Goal: Task Accomplishment & Management: Manage account settings

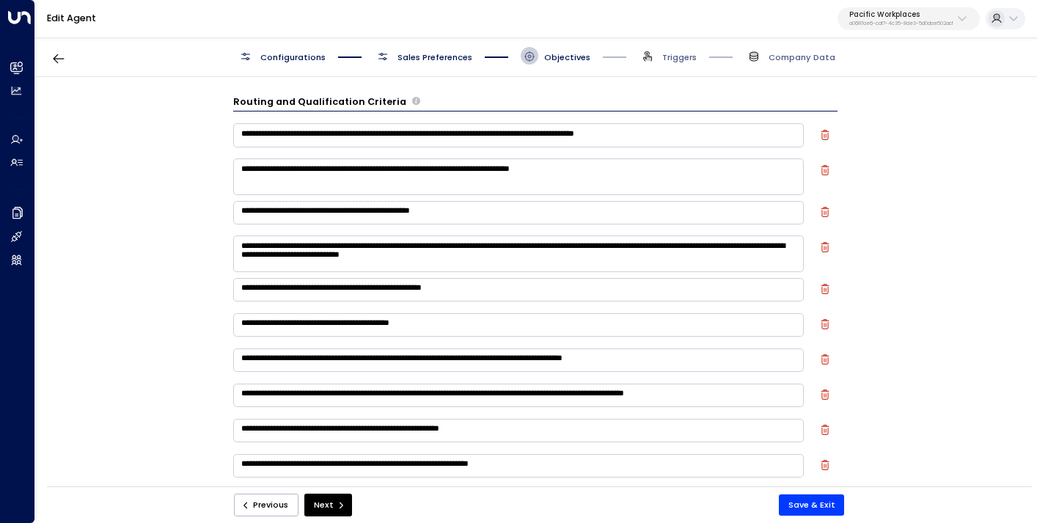
scroll to position [472, 0]
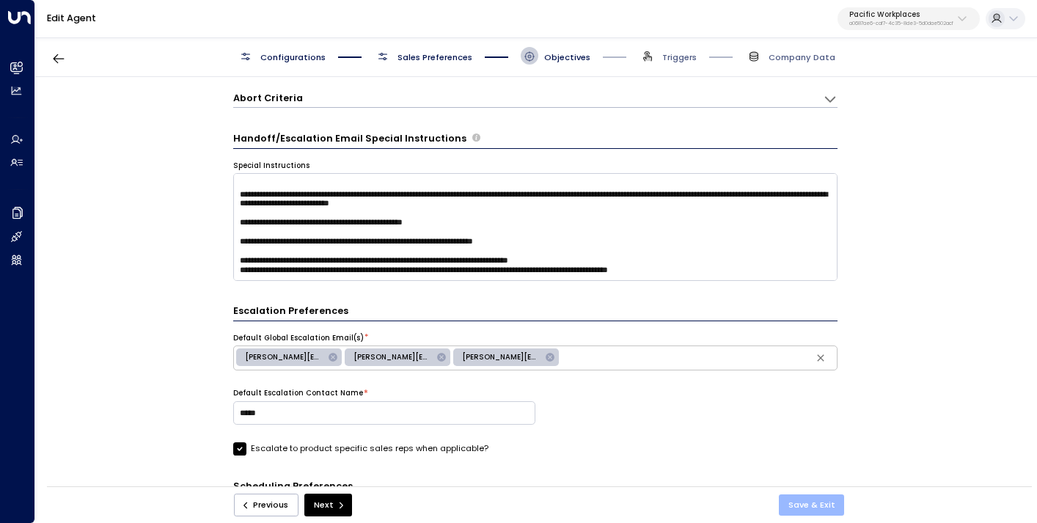
click at [812, 507] on button "Save & Exit" at bounding box center [812, 504] width 66 height 21
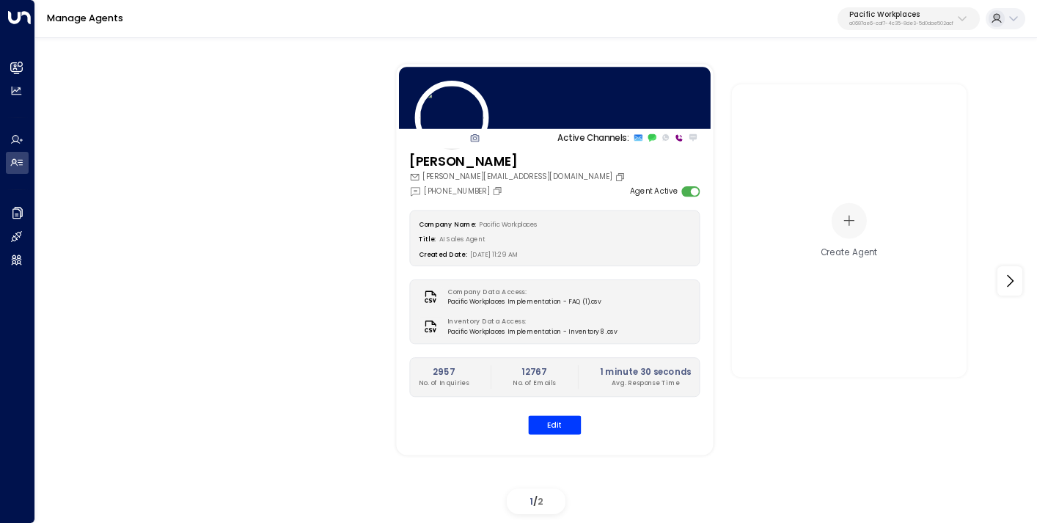
click at [875, 18] on p "Pacific Workplaces" at bounding box center [901, 14] width 104 height 9
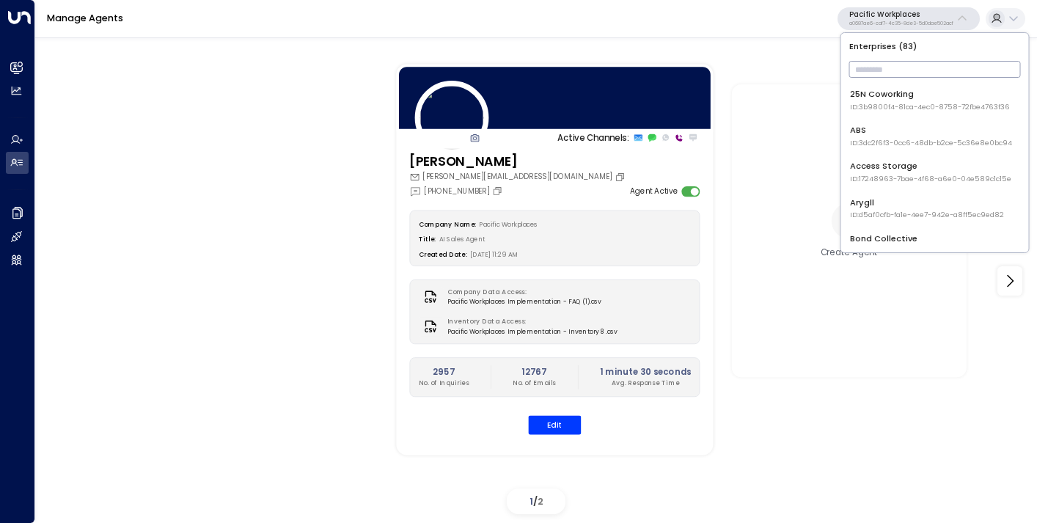
click at [875, 69] on input "text" at bounding box center [935, 69] width 172 height 24
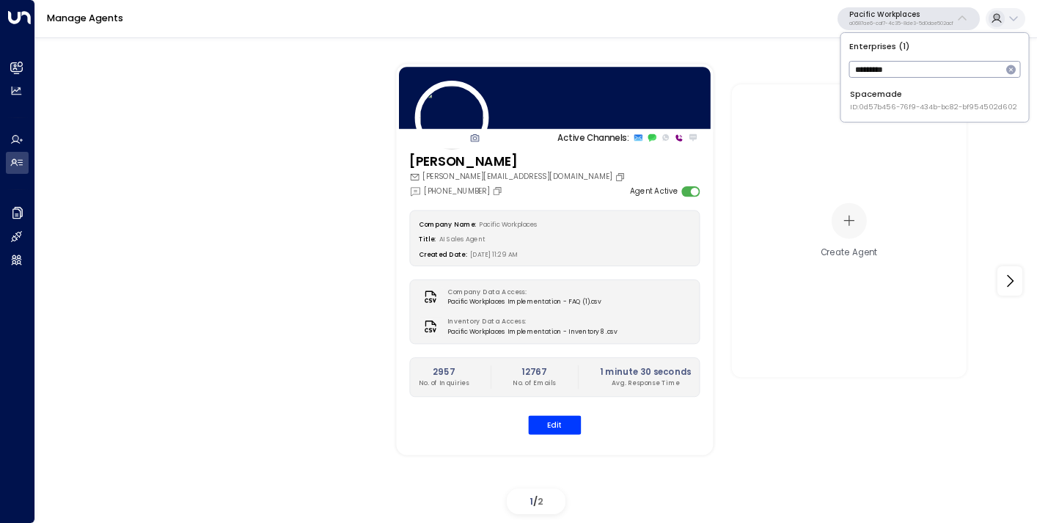
type input "*********"
click at [883, 98] on div "Spacemade ID: 0d57b456-76f9-434b-bc82-bf954502d602" at bounding box center [933, 100] width 167 height 24
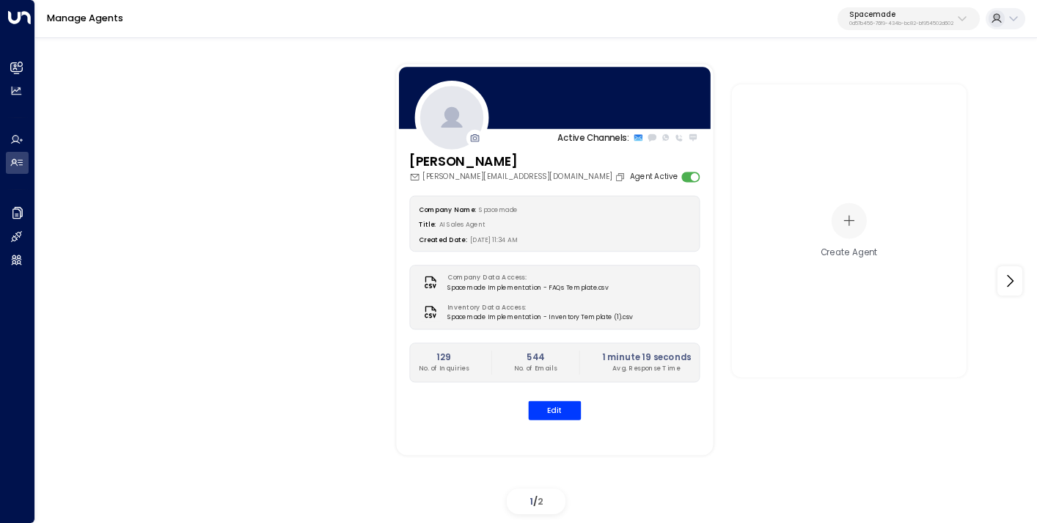
click at [927, 15] on p "Spacemade" at bounding box center [901, 14] width 104 height 9
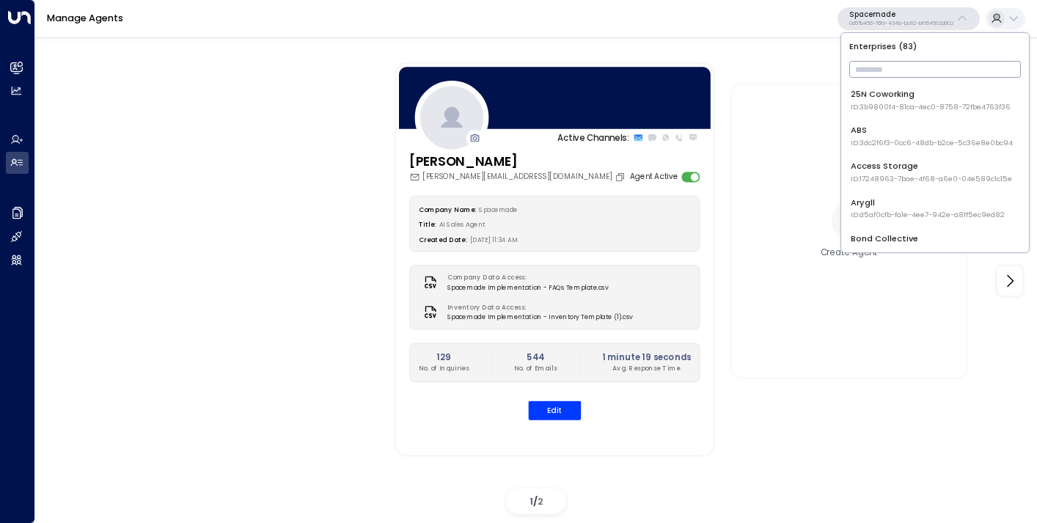
click at [901, 73] on input "text" at bounding box center [935, 69] width 172 height 24
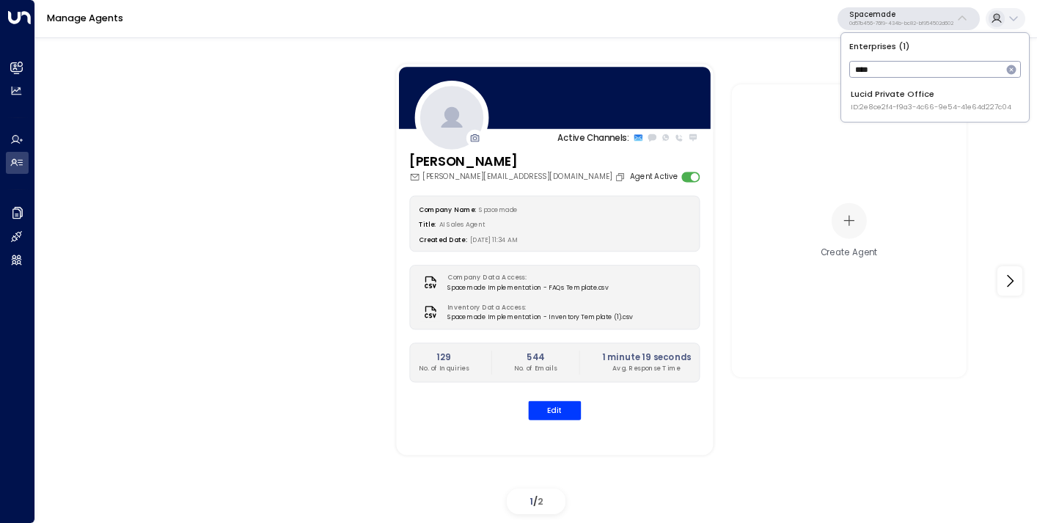
type input "****"
click at [922, 100] on div "Lucid Private Office ID: 2e8ce2f4-f9a3-4c66-9e54-41e64d227c04" at bounding box center [930, 100] width 161 height 24
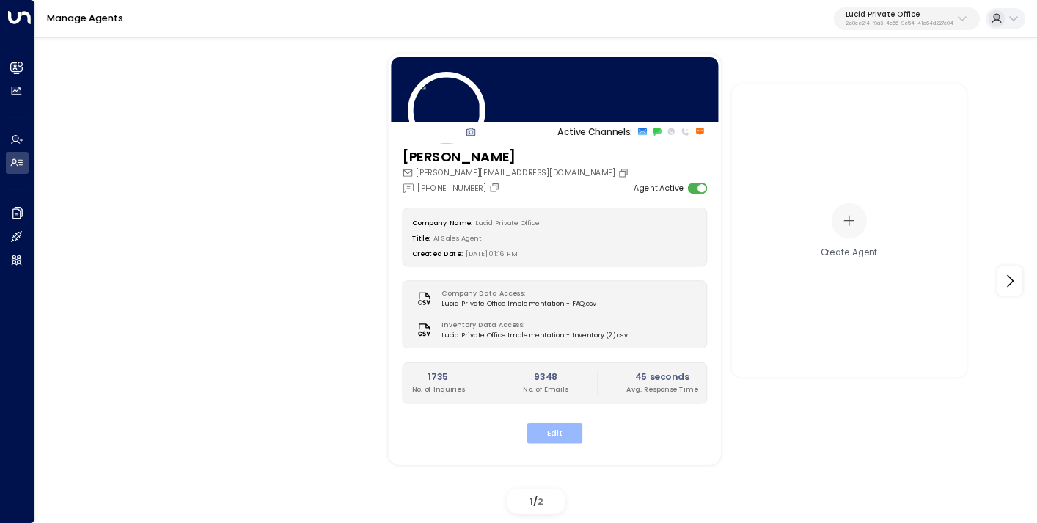
click at [566, 432] on button "Edit" at bounding box center [555, 433] width 56 height 20
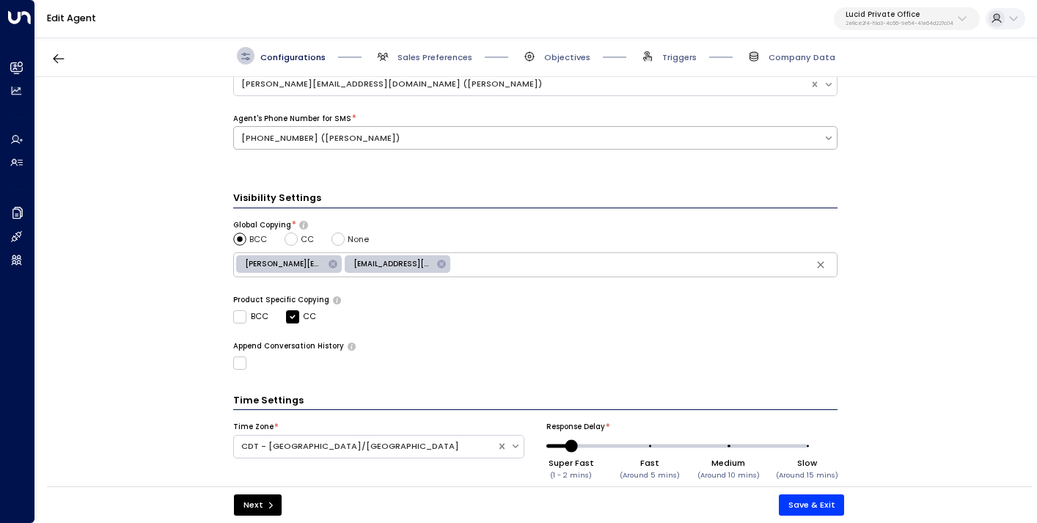
scroll to position [465, 0]
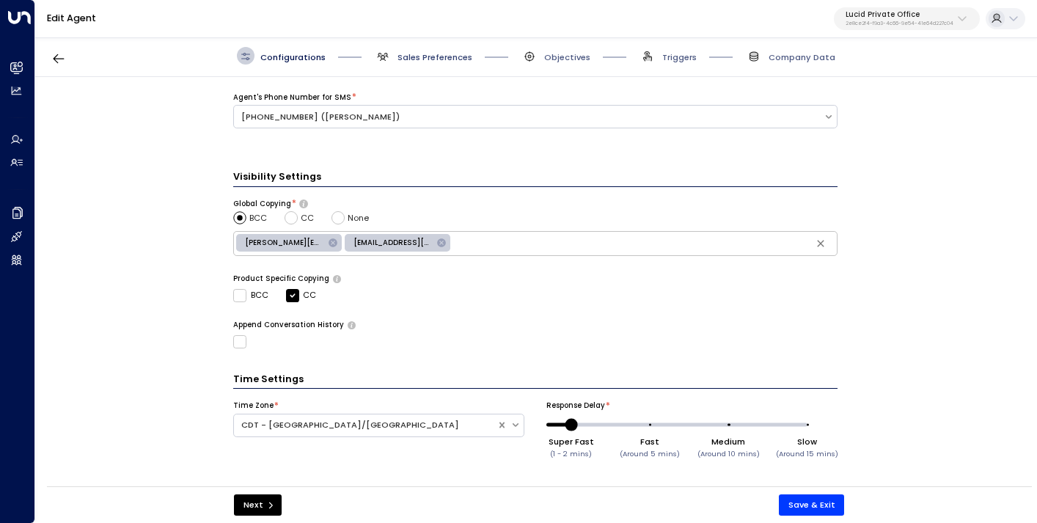
click at [450, 54] on span "Sales Preferences" at bounding box center [434, 57] width 75 height 12
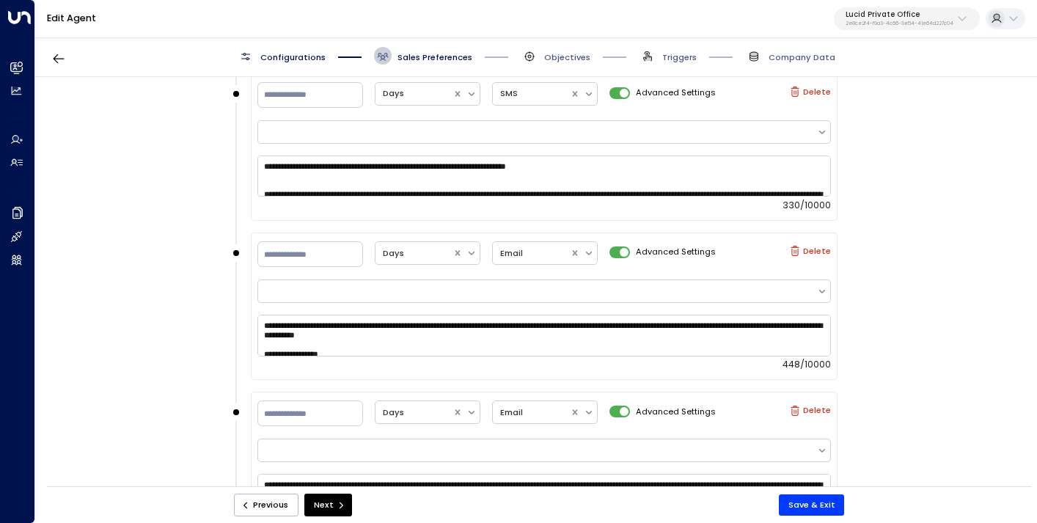
scroll to position [2419, 0]
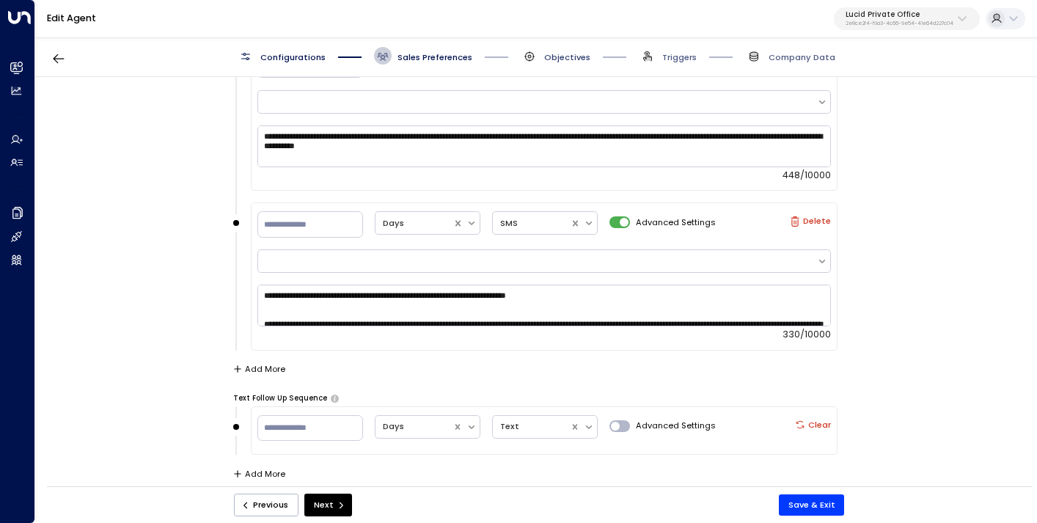
click at [562, 51] on span "Objectives" at bounding box center [567, 57] width 46 height 12
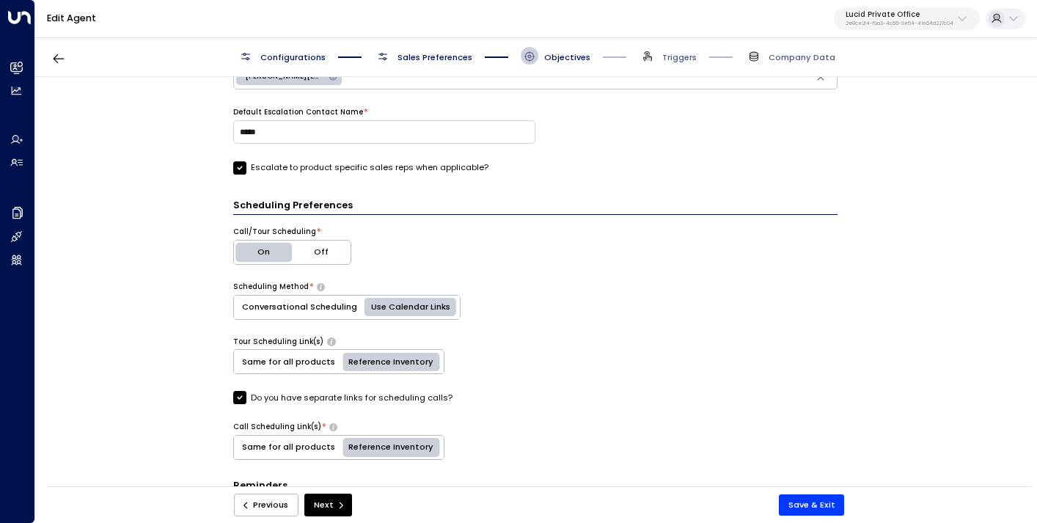
scroll to position [633, 0]
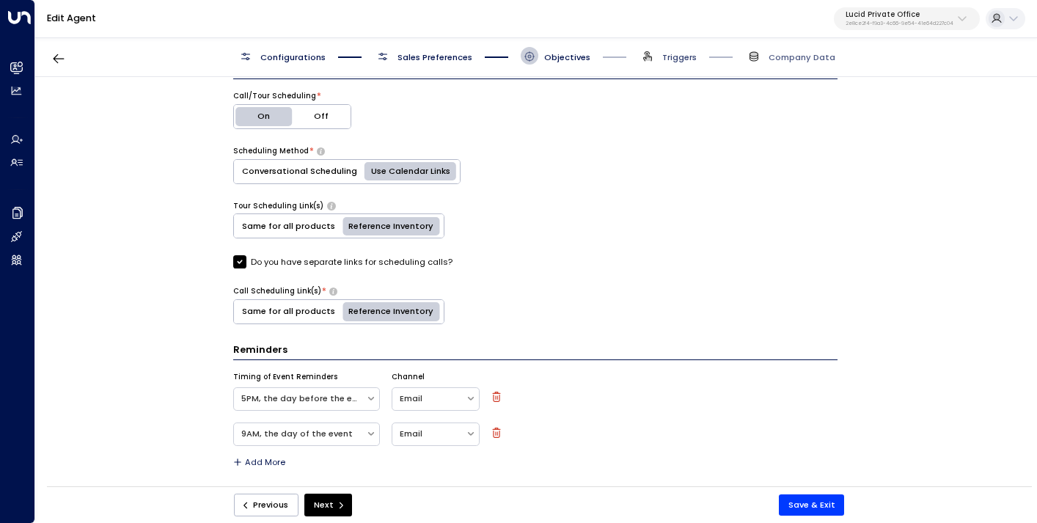
click at [696, 58] on span "Triggers" at bounding box center [679, 57] width 34 height 12
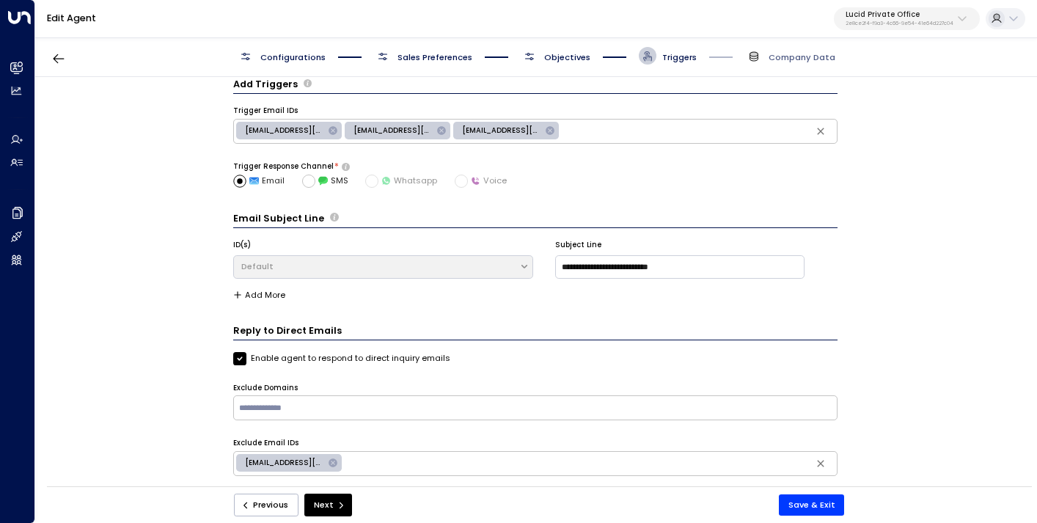
scroll to position [120, 0]
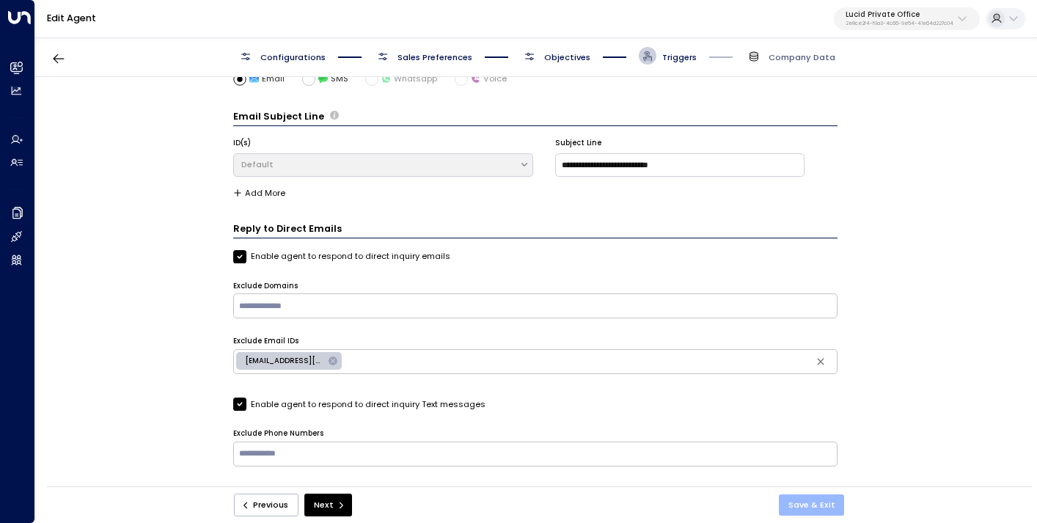
click at [806, 508] on button "Save & Exit" at bounding box center [812, 504] width 66 height 21
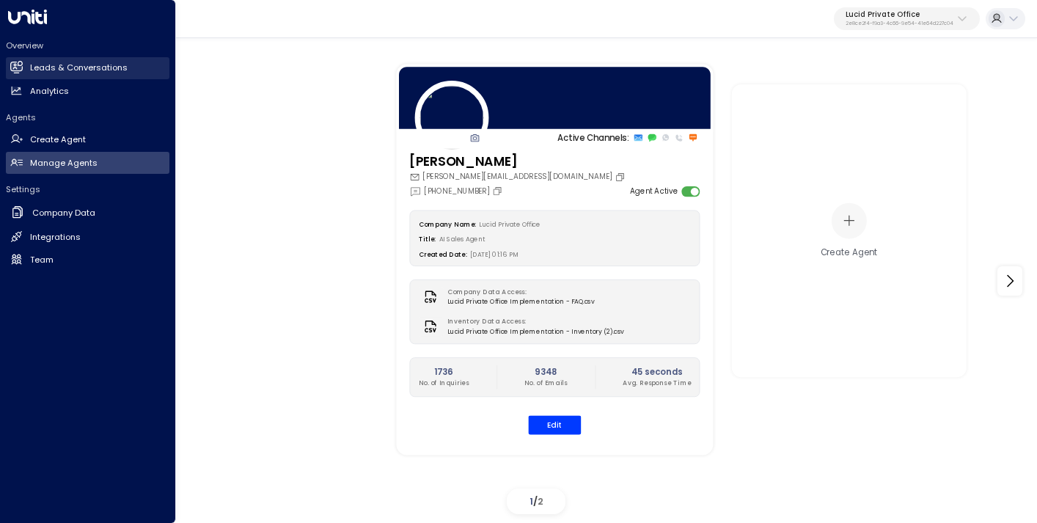
click at [27, 67] on link "Leads & Conversations Leads & Conversations" at bounding box center [87, 68] width 163 height 22
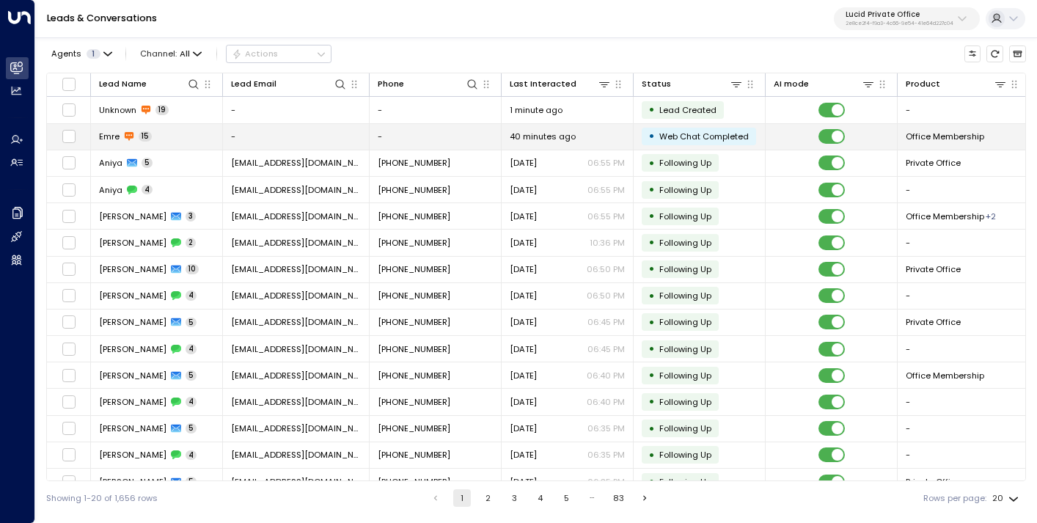
click at [265, 133] on td "-" at bounding box center [296, 137] width 147 height 26
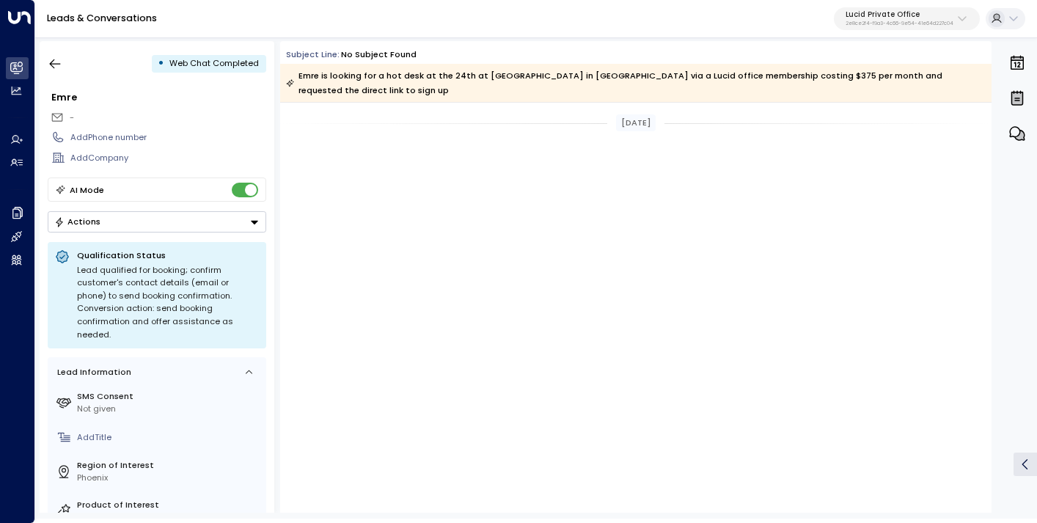
scroll to position [1522, 0]
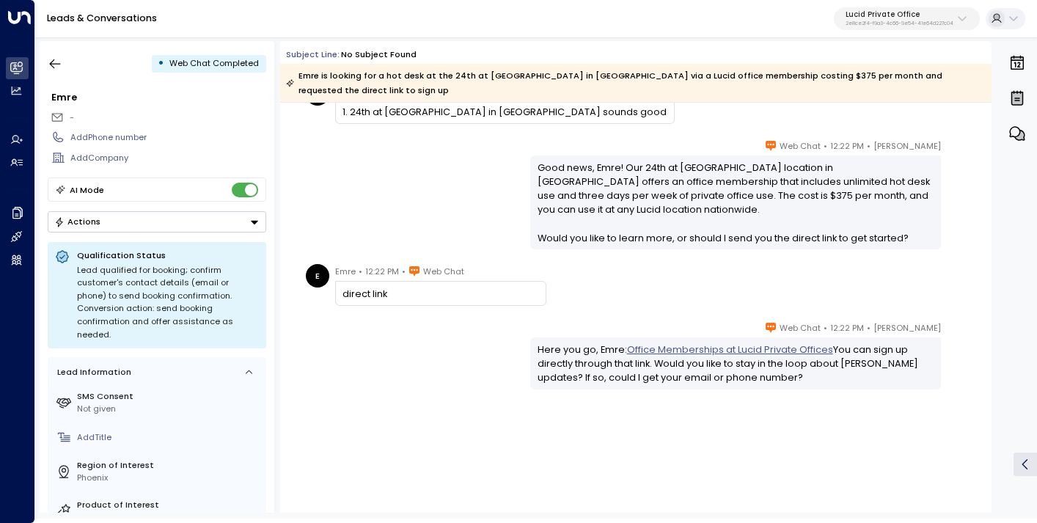
click at [878, 8] on button "Lucid Private Office 2e8ce2f4-f9a3-4c66-9e54-41e64d227c04" at bounding box center [907, 18] width 146 height 23
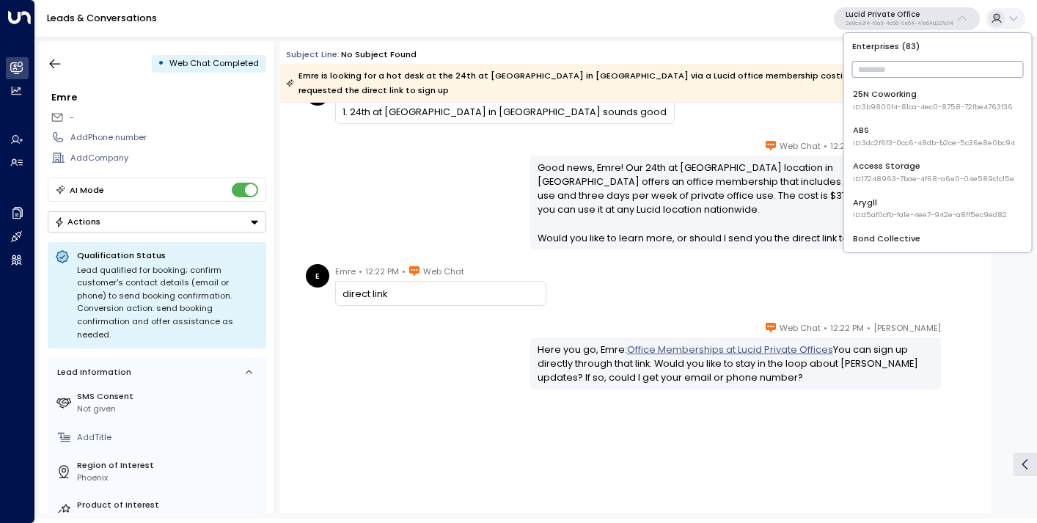
click at [881, 62] on input "text" at bounding box center [938, 69] width 172 height 24
type input "*"
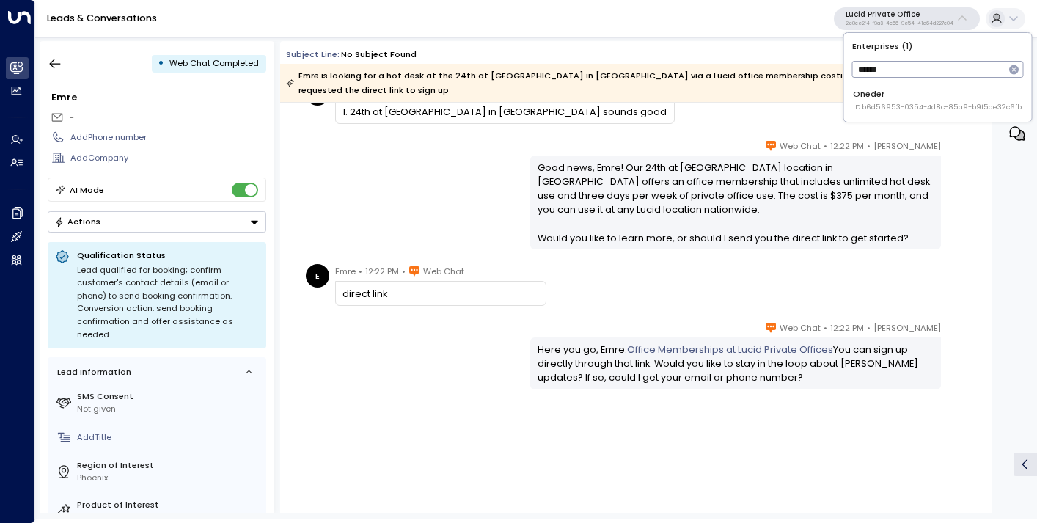
type input "******"
click at [881, 93] on div "Oneder ID: b6d56953-0354-4d8c-85a9-b9f5de32c6fb" at bounding box center [937, 100] width 169 height 24
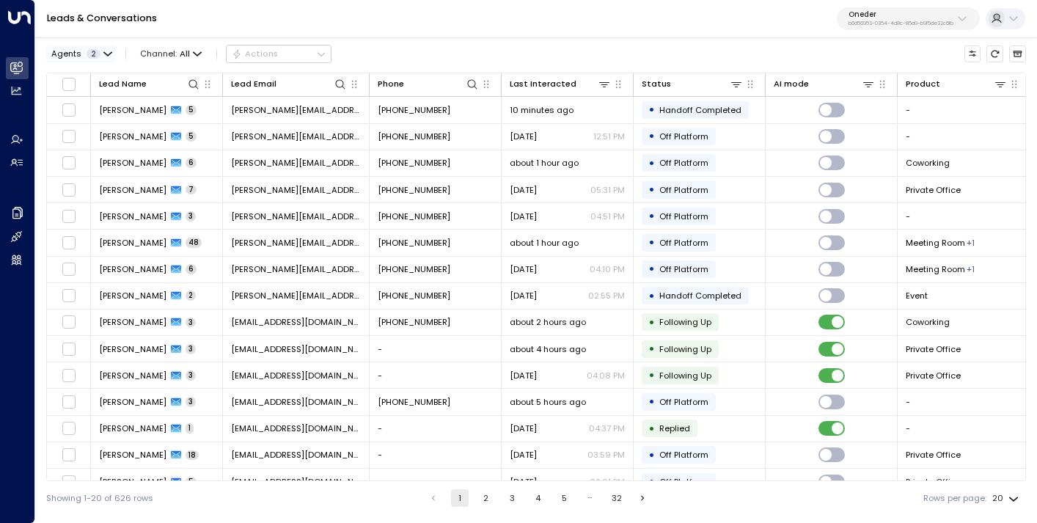
click at [75, 52] on span "Agents" at bounding box center [66, 54] width 30 height 8
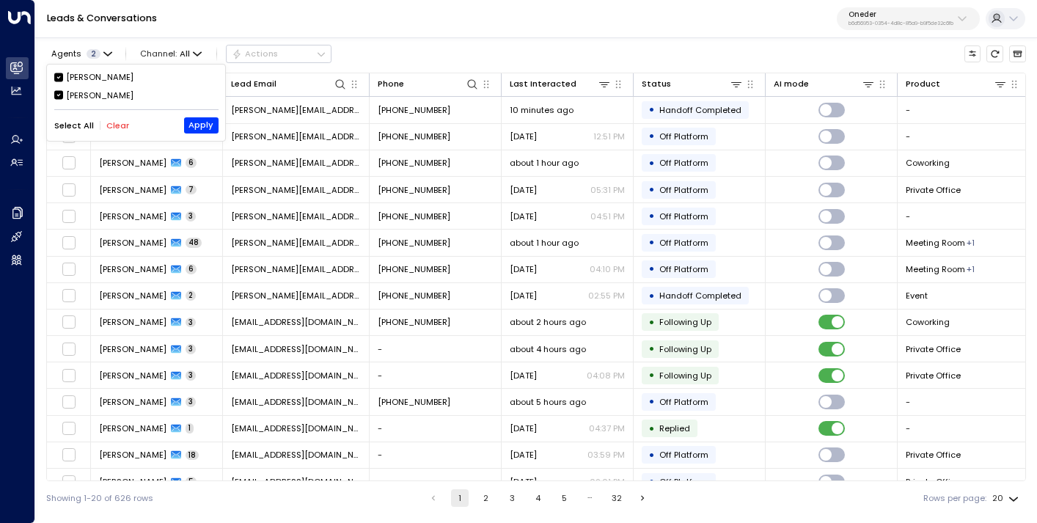
click at [82, 73] on div "[PERSON_NAME]" at bounding box center [99, 77] width 67 height 12
click at [200, 127] on button "Apply" at bounding box center [201, 125] width 34 height 16
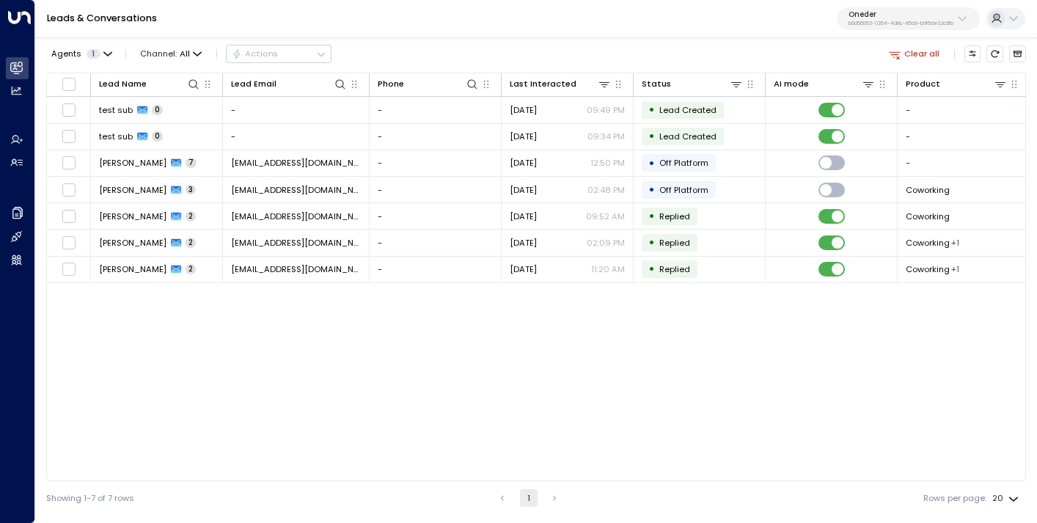
click at [882, 19] on p "Oneder" at bounding box center [900, 14] width 105 height 9
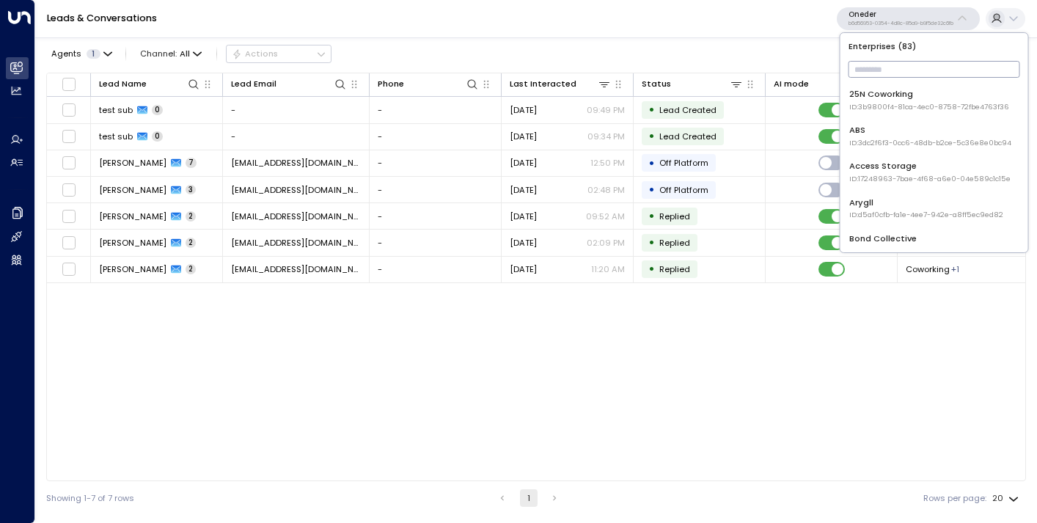
click at [881, 76] on input "text" at bounding box center [934, 69] width 172 height 24
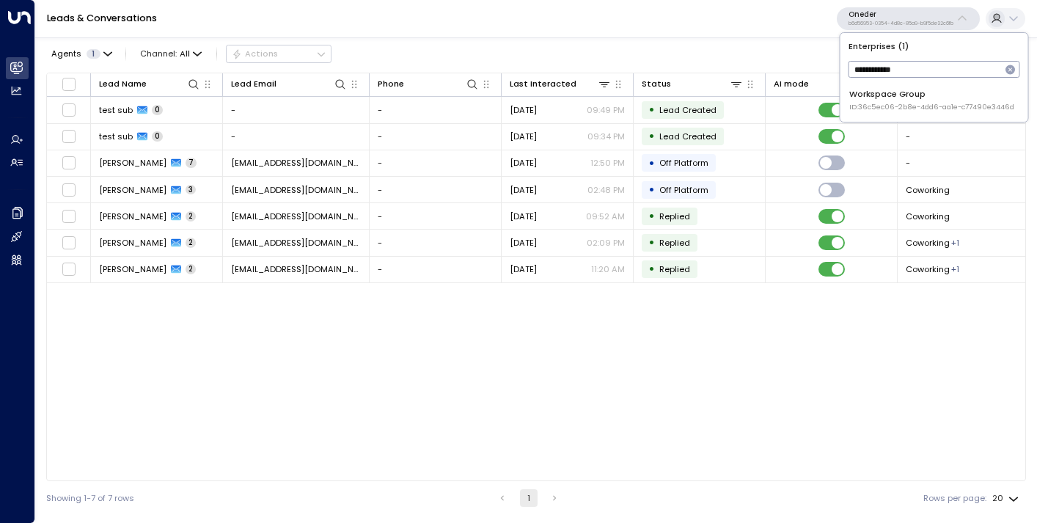
type input "**********"
click at [910, 100] on div "Workspace Group ID: 36c5ec06-2b8e-4dd6-aa1e-c77490e3446d" at bounding box center [931, 100] width 165 height 24
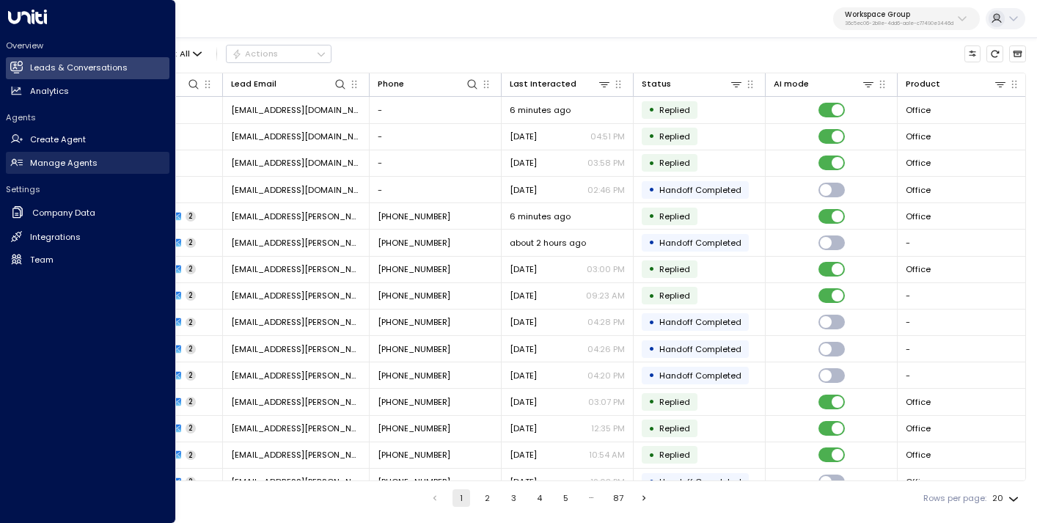
click at [42, 162] on h2 "Manage Agents" at bounding box center [63, 163] width 67 height 12
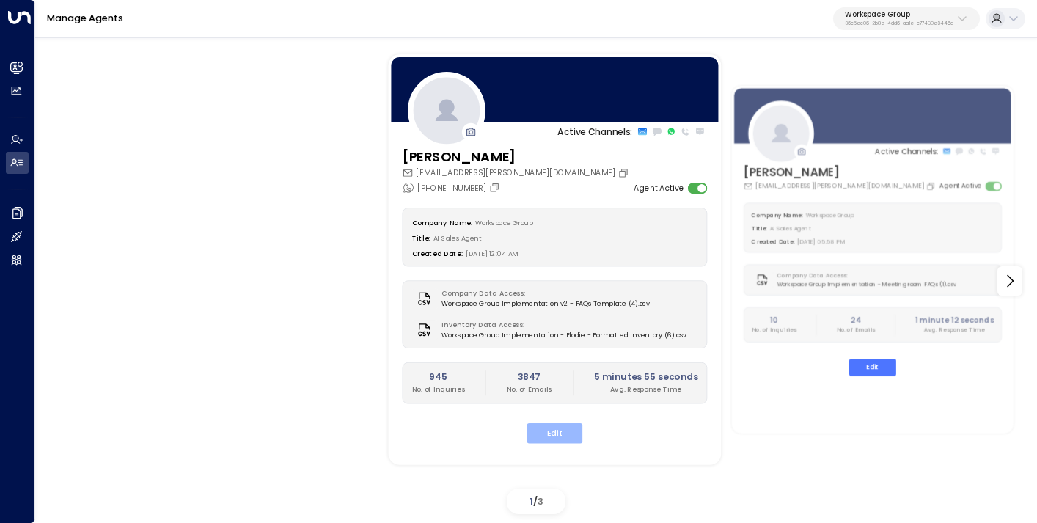
click at [556, 430] on button "Edit" at bounding box center [555, 433] width 56 height 20
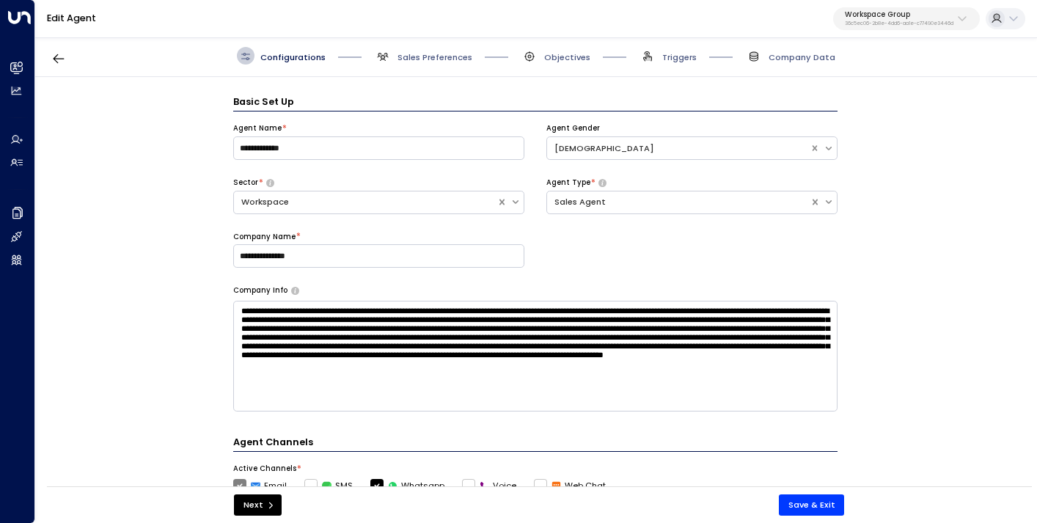
scroll to position [18, 0]
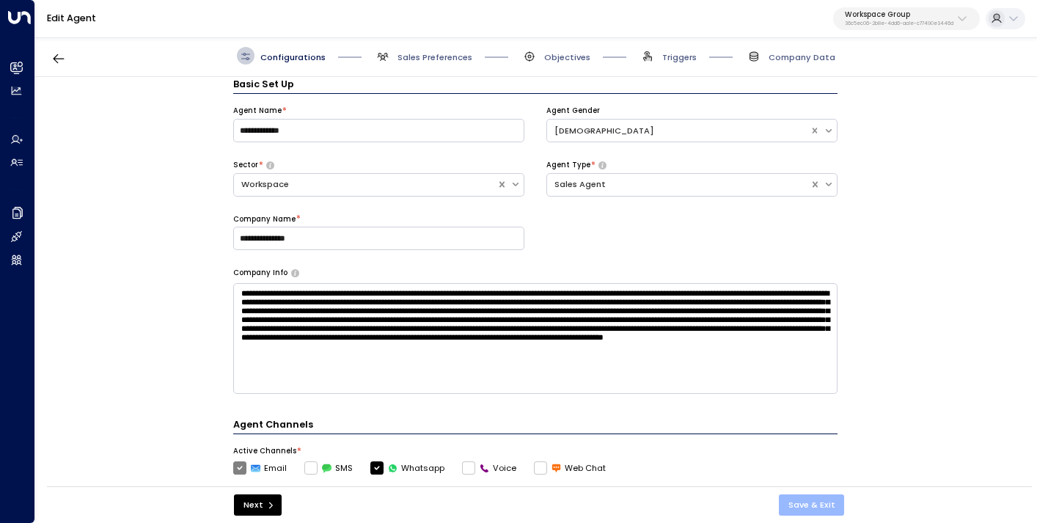
click at [804, 505] on button "Save & Exit" at bounding box center [812, 504] width 66 height 21
